Goal: Transaction & Acquisition: Register for event/course

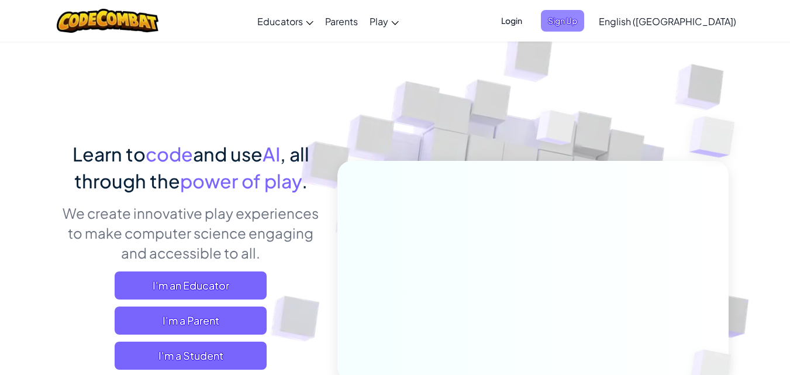
click at [584, 16] on span "Sign Up" at bounding box center [562, 21] width 43 height 22
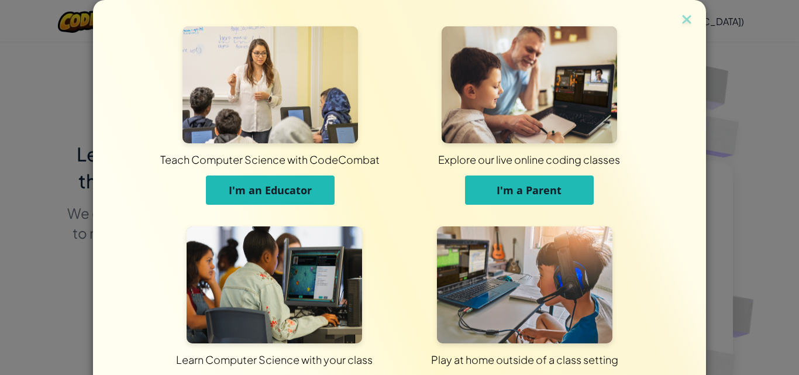
scroll to position [88, 0]
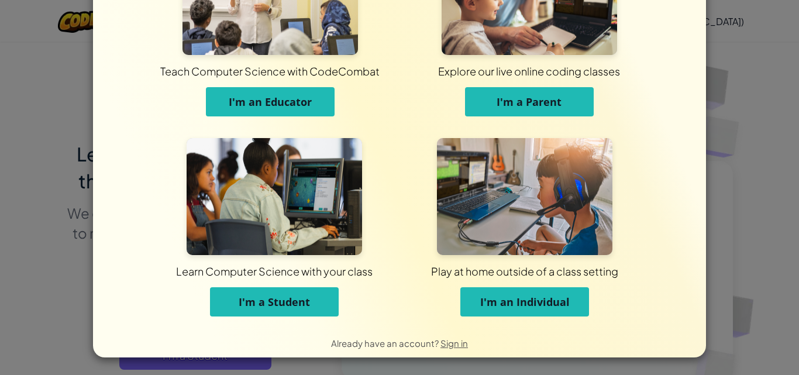
click at [281, 299] on span "I'm a Student" at bounding box center [274, 302] width 71 height 14
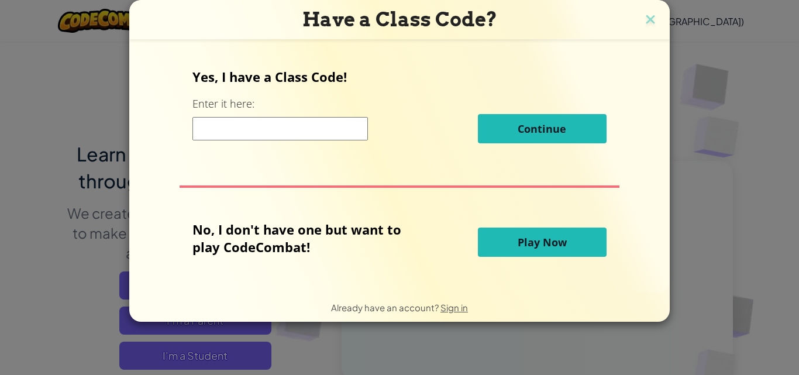
scroll to position [0, 0]
click at [340, 127] on input at bounding box center [279, 128] width 175 height 23
paste input "ParkSpeedLast"
type input "ParkSpeedLast"
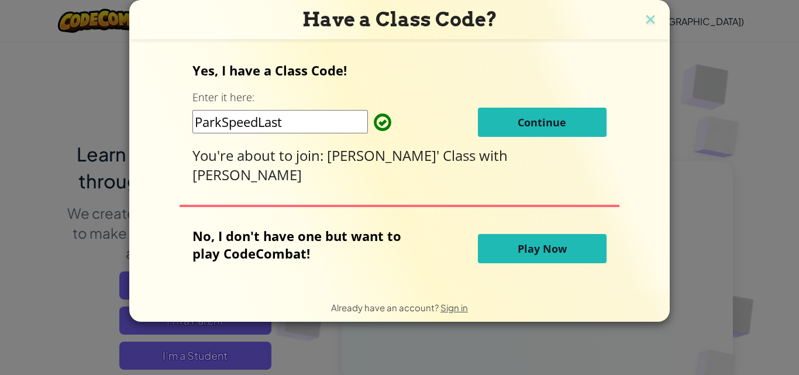
click at [505, 247] on button "Play Now" at bounding box center [542, 248] width 129 height 29
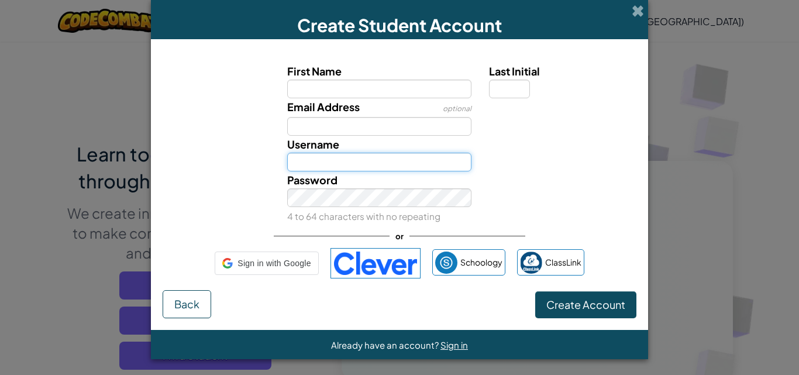
type input "[EMAIL_ADDRESS][DOMAIN_NAME]"
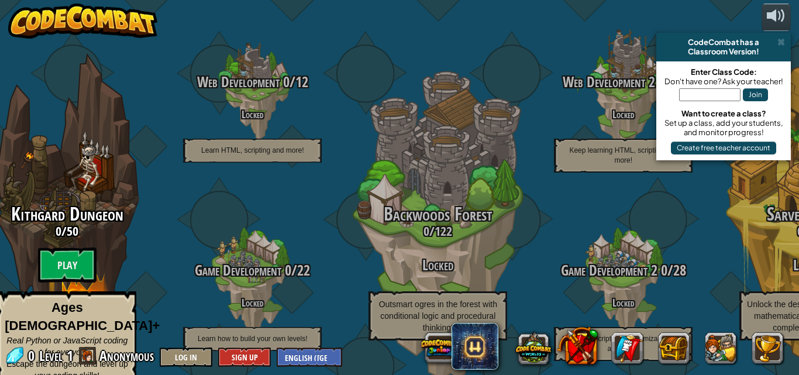
click at [717, 94] on input "text" at bounding box center [709, 94] width 61 height 13
paste input "ParkSpeedLast"
type input "ParkSpeedLast"
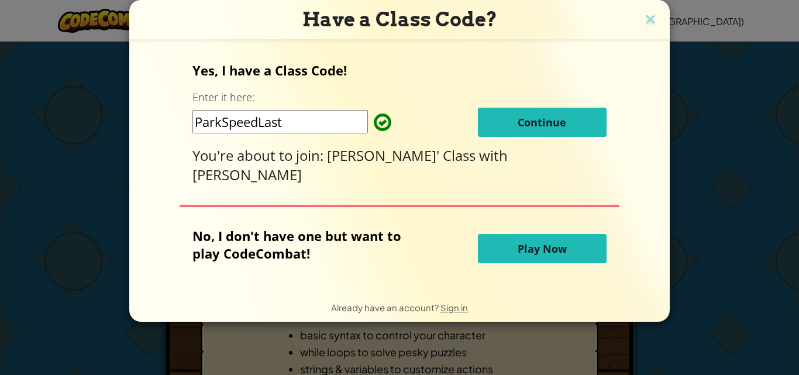
click at [518, 242] on span "Play Now" at bounding box center [541, 248] width 49 height 14
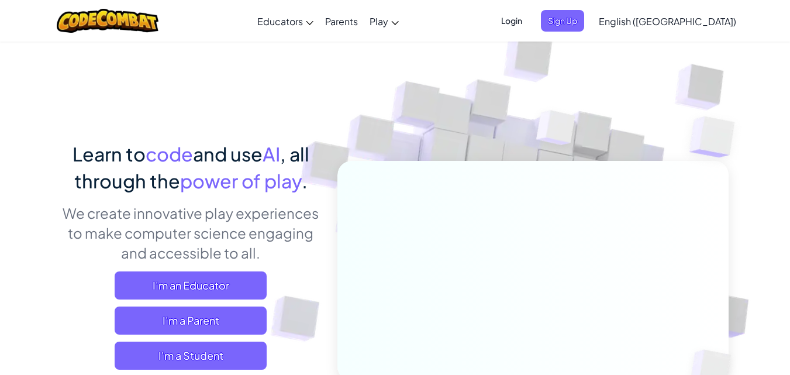
click at [529, 15] on span "Login" at bounding box center [511, 21] width 35 height 22
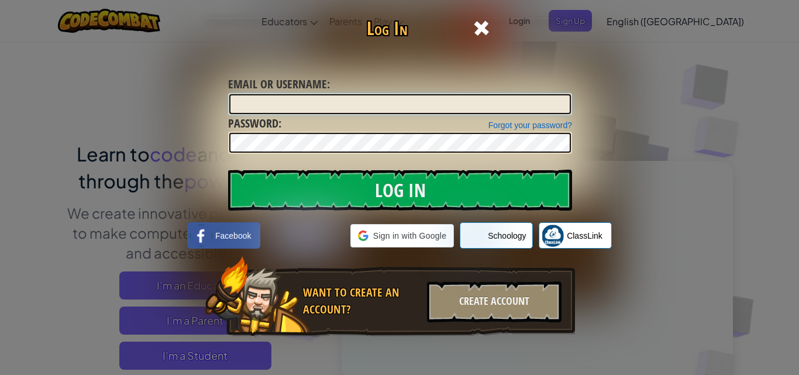
type input "[EMAIL_ADDRESS][DOMAIN_NAME]"
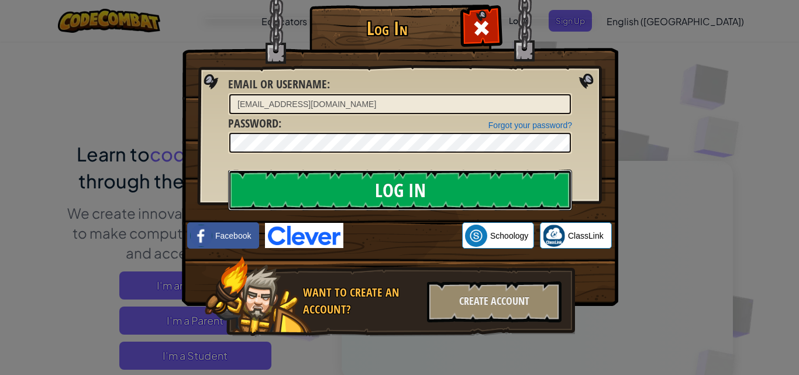
click at [413, 195] on input "Log In" at bounding box center [400, 190] width 344 height 41
